Goal: Task Accomplishment & Management: Use online tool/utility

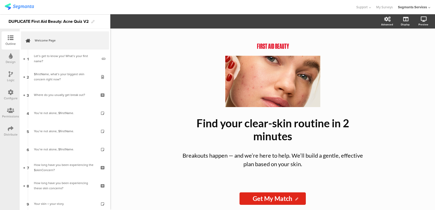
click at [7, 60] on div "Design" at bounding box center [11, 62] width 10 height 5
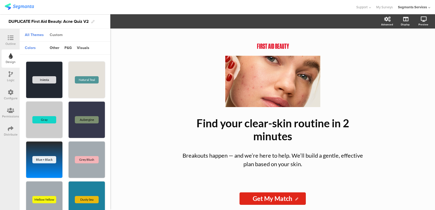
click at [60, 36] on div "Custom" at bounding box center [56, 35] width 18 height 9
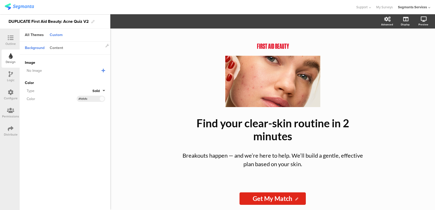
click at [58, 47] on div "Content" at bounding box center [56, 48] width 19 height 9
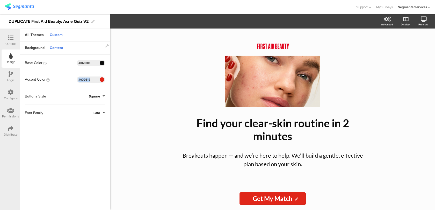
drag, startPoint x: 94, startPoint y: 79, endPoint x: 72, endPoint y: 79, distance: 22.5
click at [72, 79] on div "Accent Color #E02619 Clear OK #e02619" at bounding box center [65, 79] width 80 height 6
copy div
click at [16, 42] on div "Outline" at bounding box center [11, 40] width 18 height 18
